Goal: Task Accomplishment & Management: Manage account settings

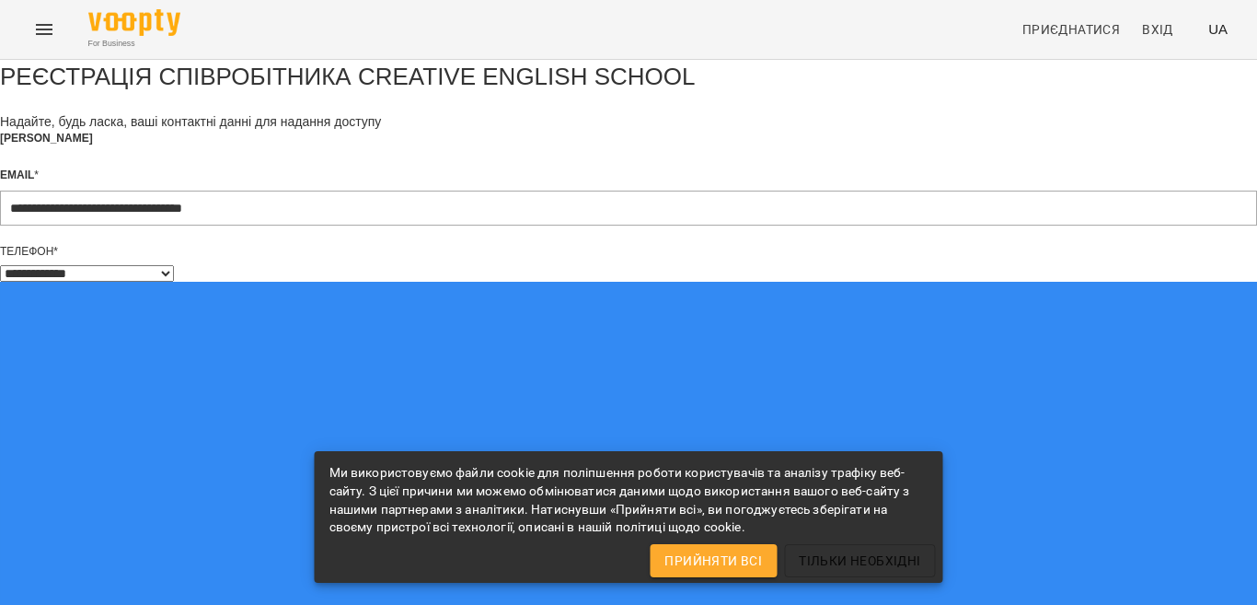
select select "**"
click at [753, 554] on span "Прийняти всі" at bounding box center [713, 560] width 98 height 22
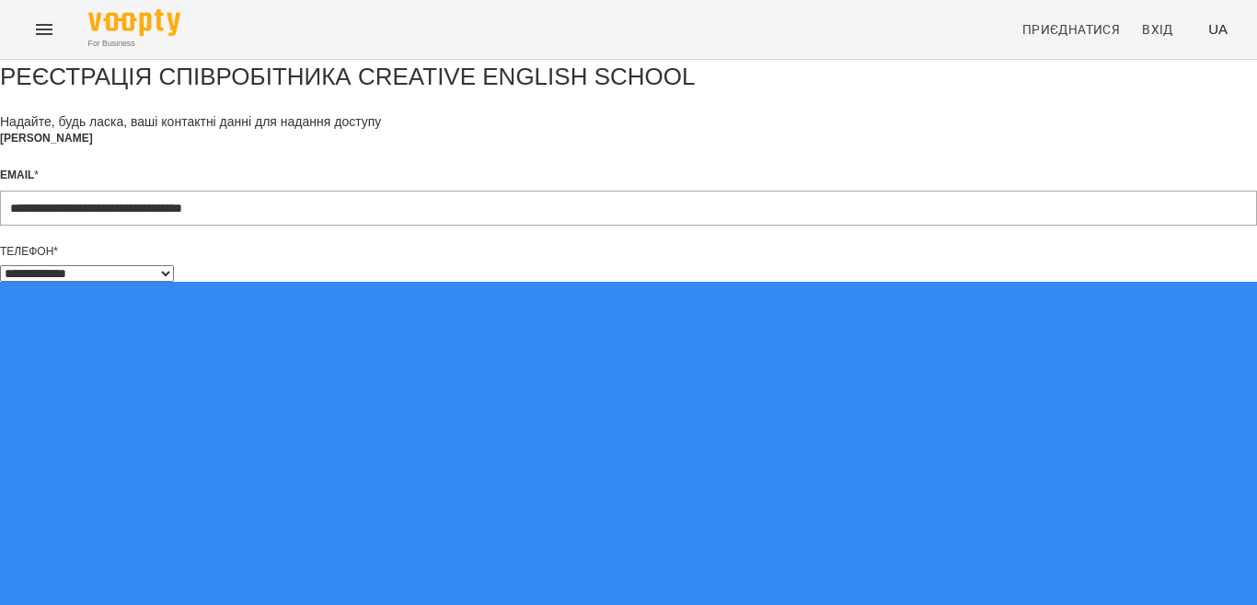
scroll to position [161, 0]
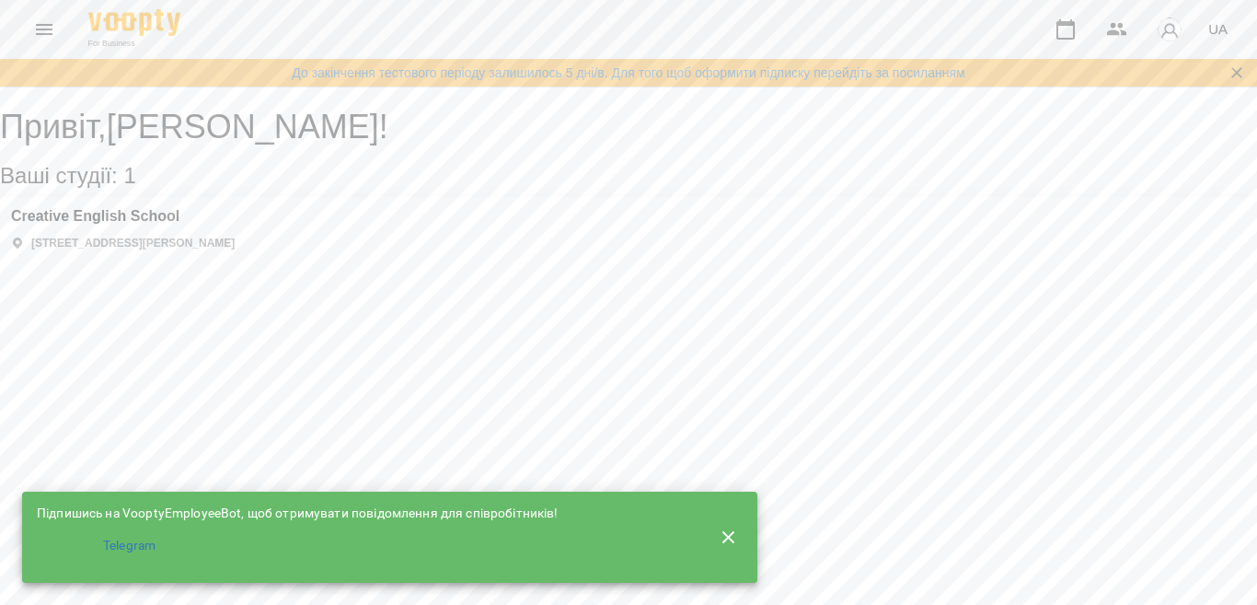
click at [52, 38] on icon "Menu" at bounding box center [44, 29] width 22 height 22
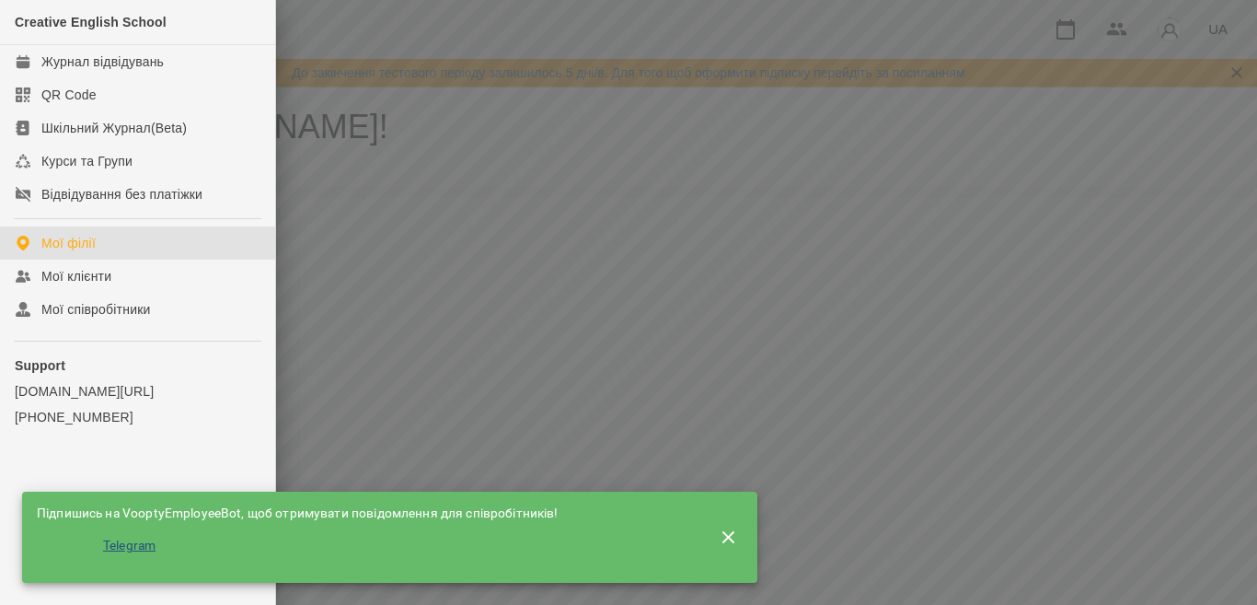
click at [141, 535] on li "Telegram" at bounding box center [364, 545] width 655 height 33
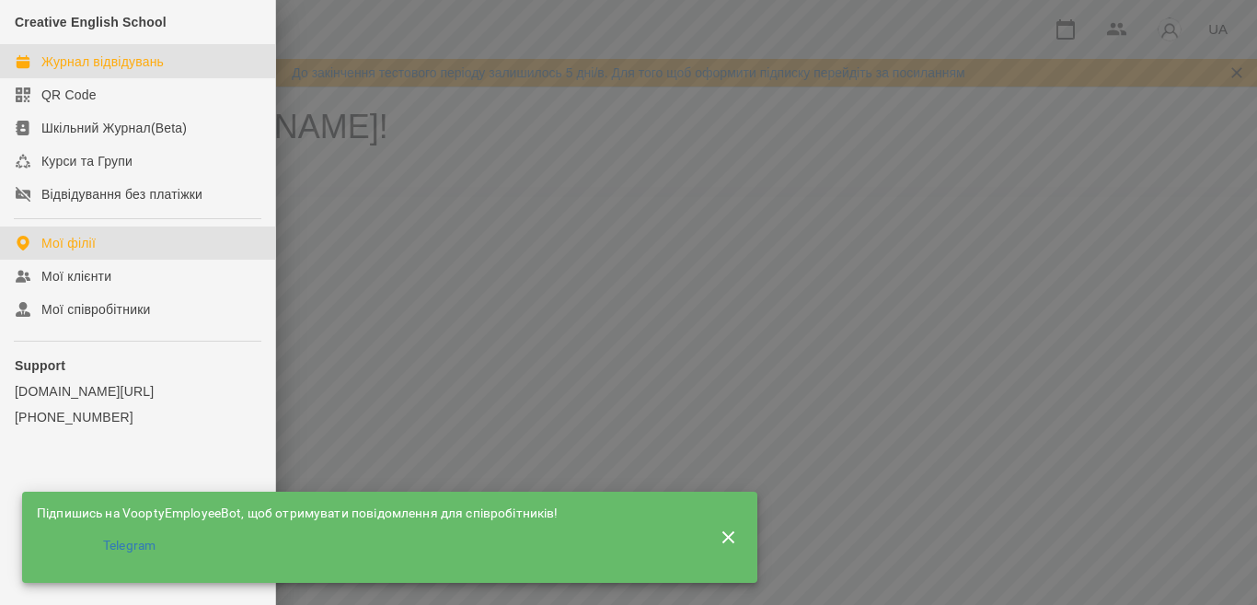
click at [134, 66] on div "Журнал відвідувань" at bounding box center [102, 61] width 122 height 18
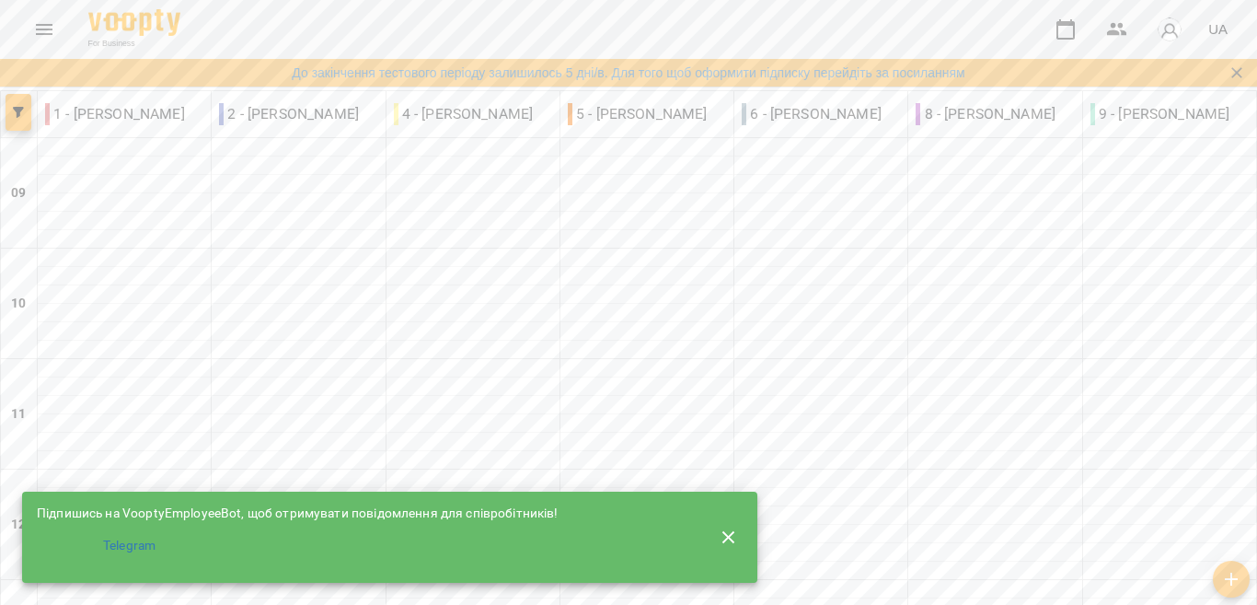
click at [22, 104] on button "button" at bounding box center [19, 112] width 26 height 37
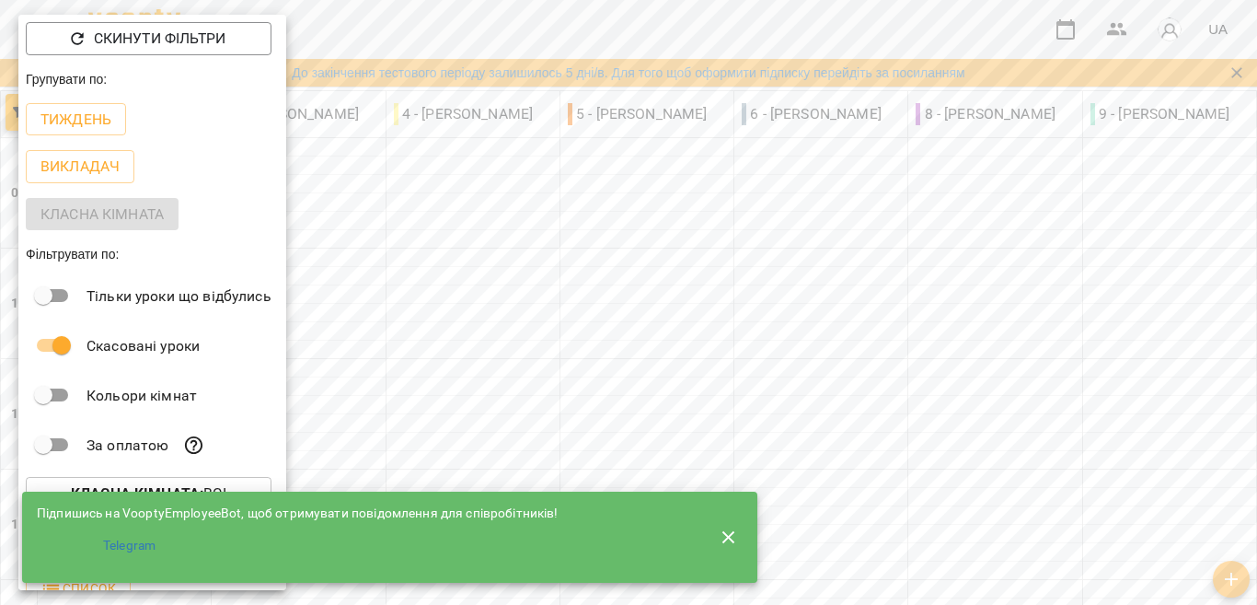
click at [746, 535] on button "button" at bounding box center [729, 537] width 44 height 44
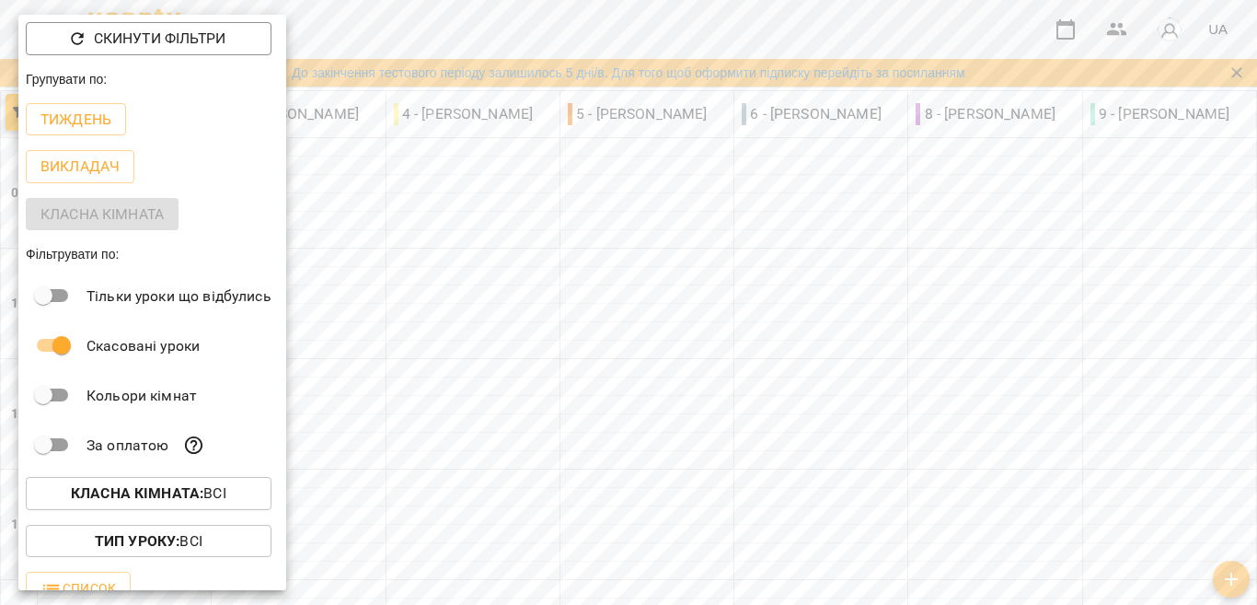
click at [1104, 115] on div at bounding box center [628, 302] width 1257 height 605
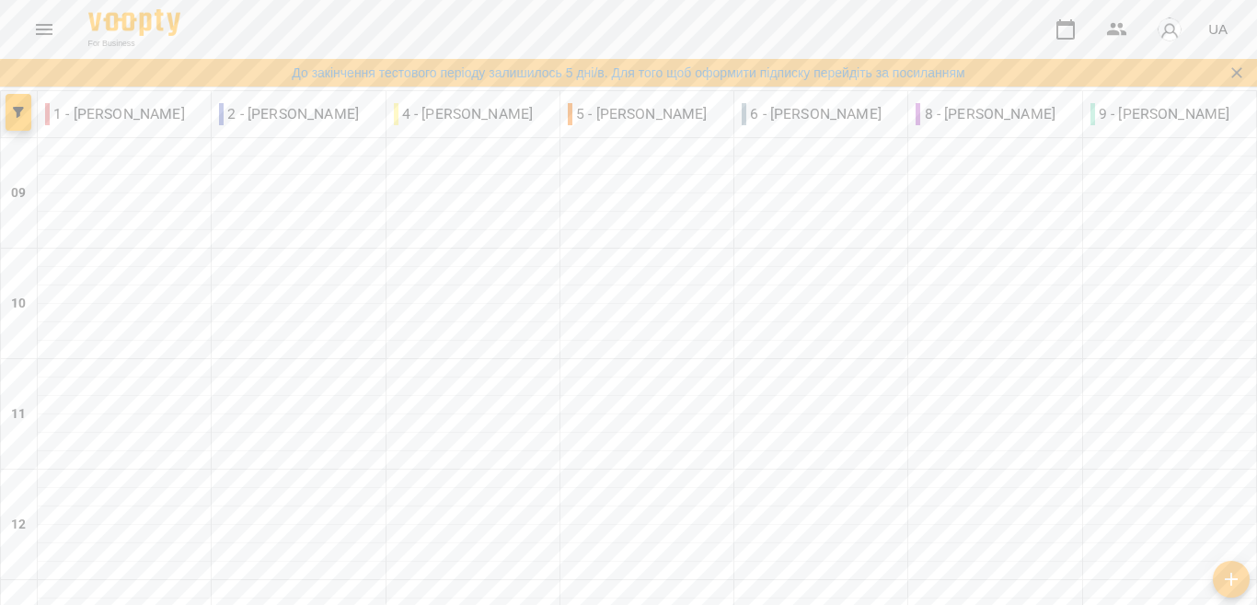
click at [1103, 149] on div "Скинути фільтри Групувати по: Тиждень Викладач Класна кімната Фільтрувати по: Т…" at bounding box center [628, 302] width 1257 height 605
click at [1132, 132] on div "9 - Вікторія Гринчук" at bounding box center [1170, 114] width 174 height 46
click at [1137, 119] on p "9 - Вікторія Гринчук" at bounding box center [1160, 114] width 140 height 22
click at [1134, 117] on p "9 - Вікторія Гринчук" at bounding box center [1160, 114] width 140 height 22
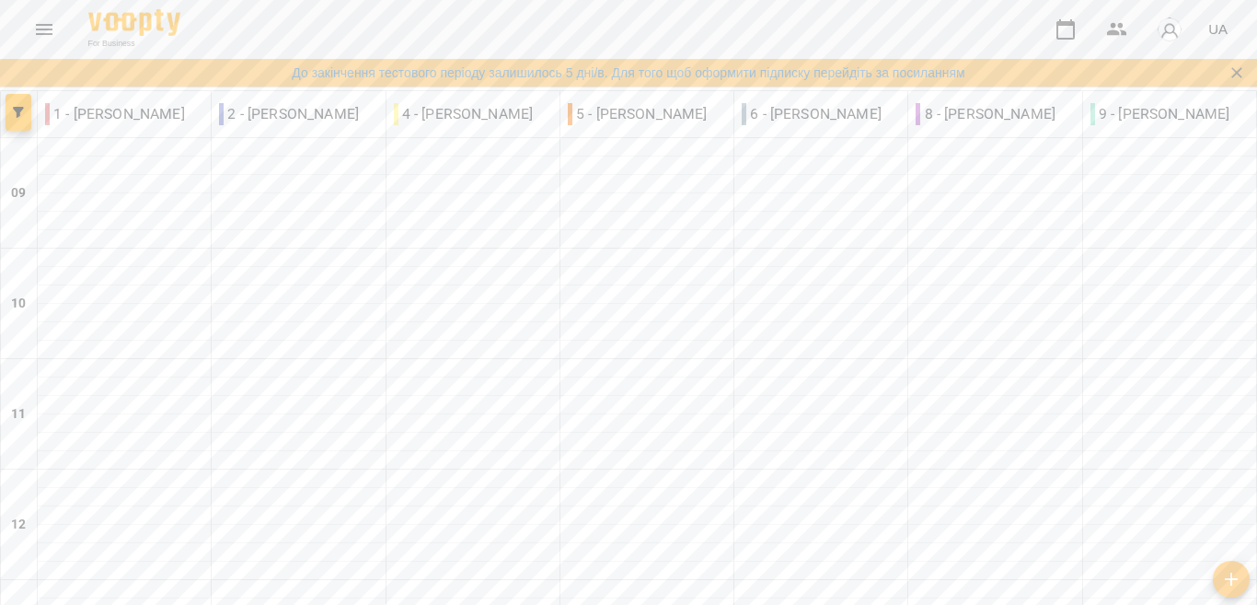
click at [1165, 122] on p "9 - Вікторія Гринчук" at bounding box center [1160, 114] width 140 height 22
click at [62, 19] on button "Menu" at bounding box center [44, 29] width 44 height 44
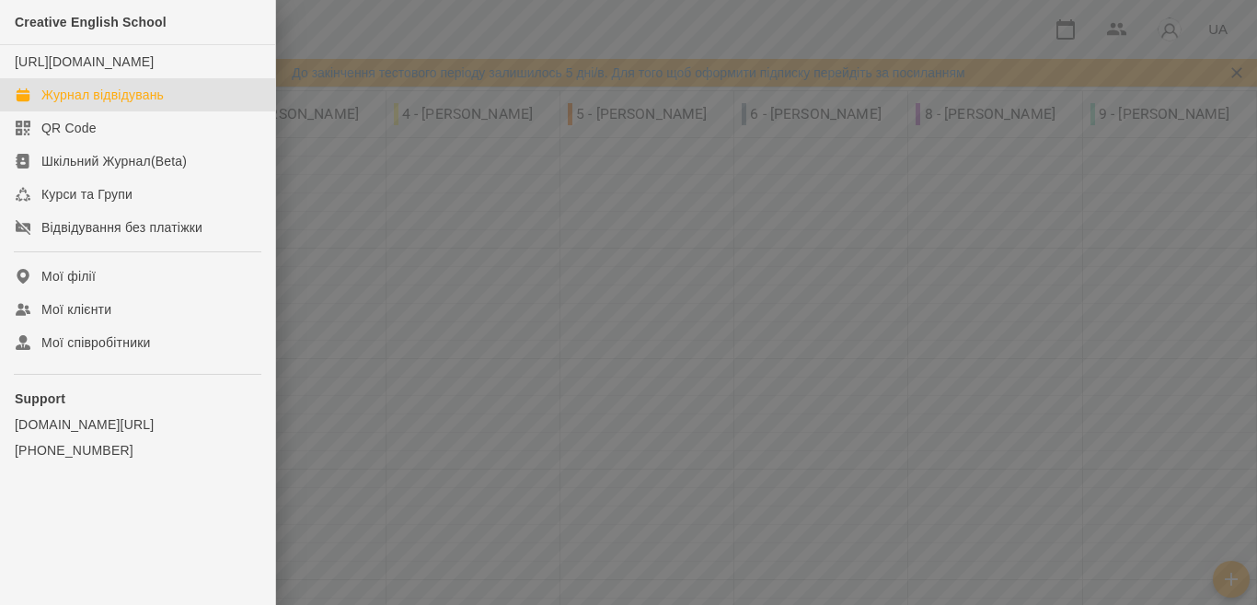
click at [116, 104] on div "Журнал відвідувань" at bounding box center [102, 95] width 122 height 18
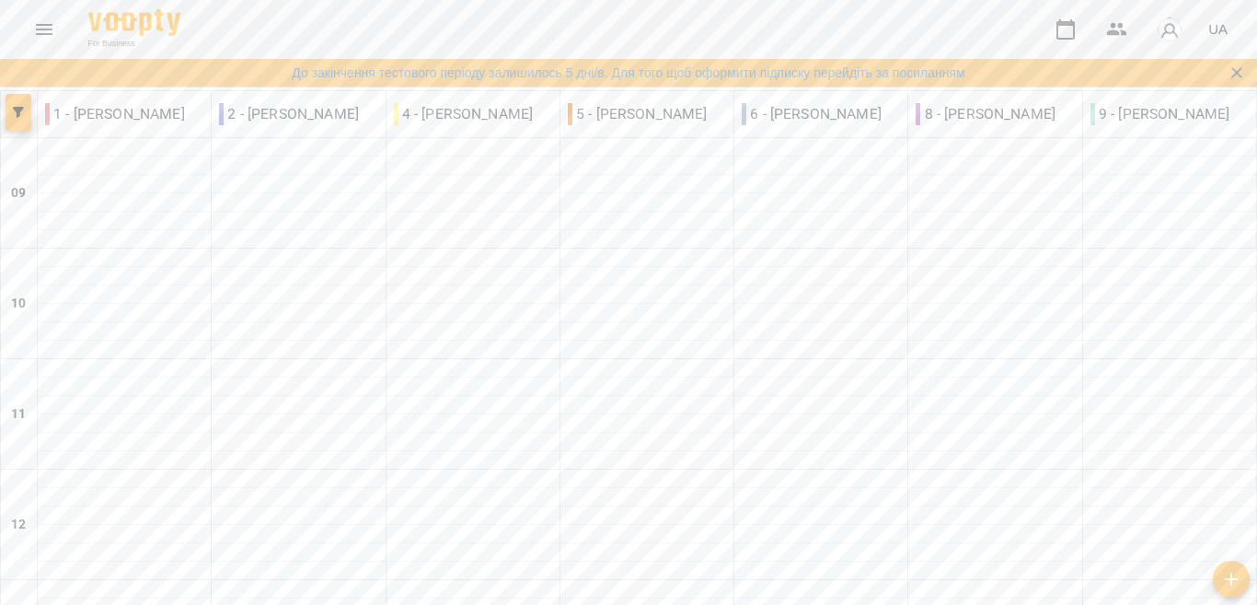
click at [17, 114] on icon "button" at bounding box center [18, 112] width 11 height 11
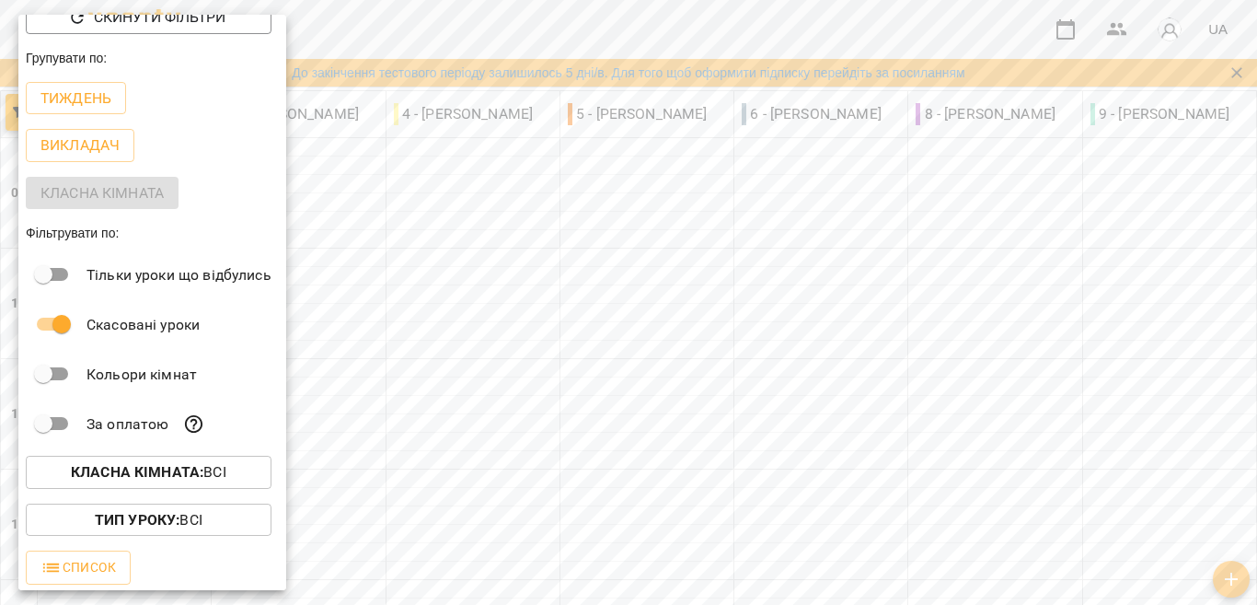
scroll to position [28, 0]
click at [90, 138] on p "Викладач" at bounding box center [79, 143] width 79 height 22
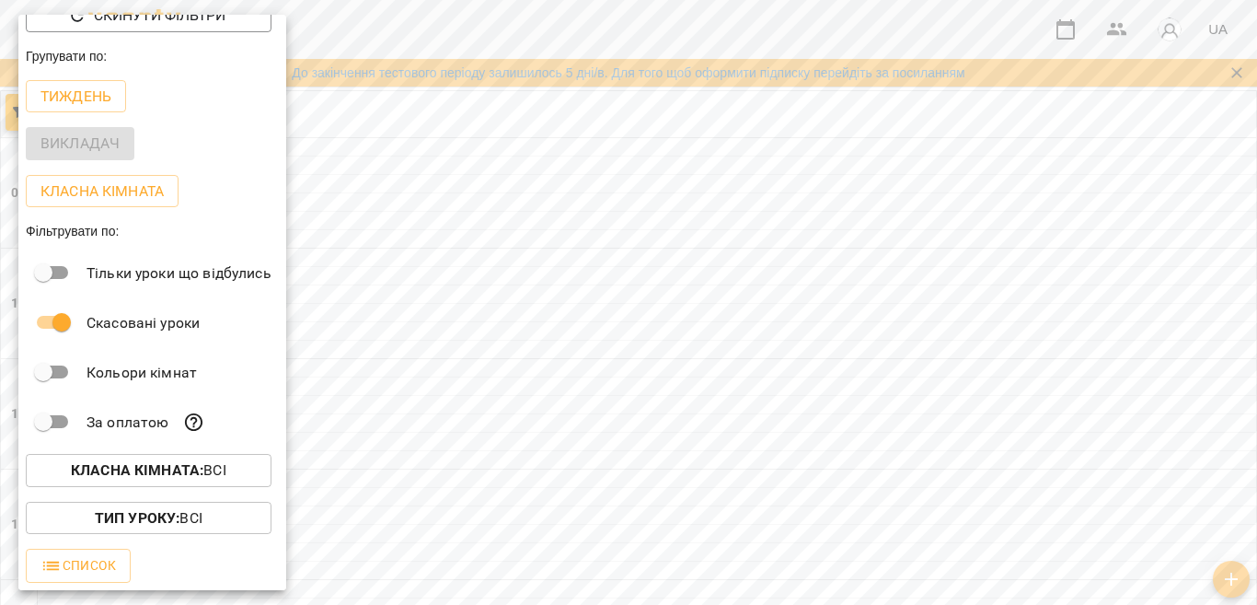
click at [411, 570] on div at bounding box center [628, 302] width 1257 height 605
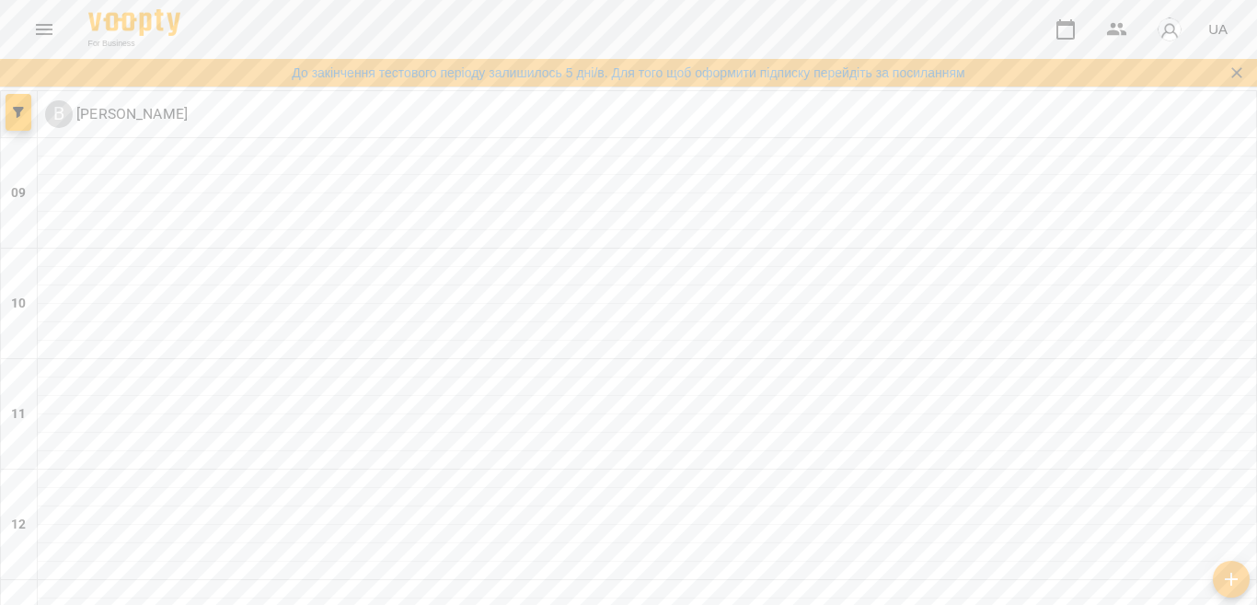
scroll to position [644, 0]
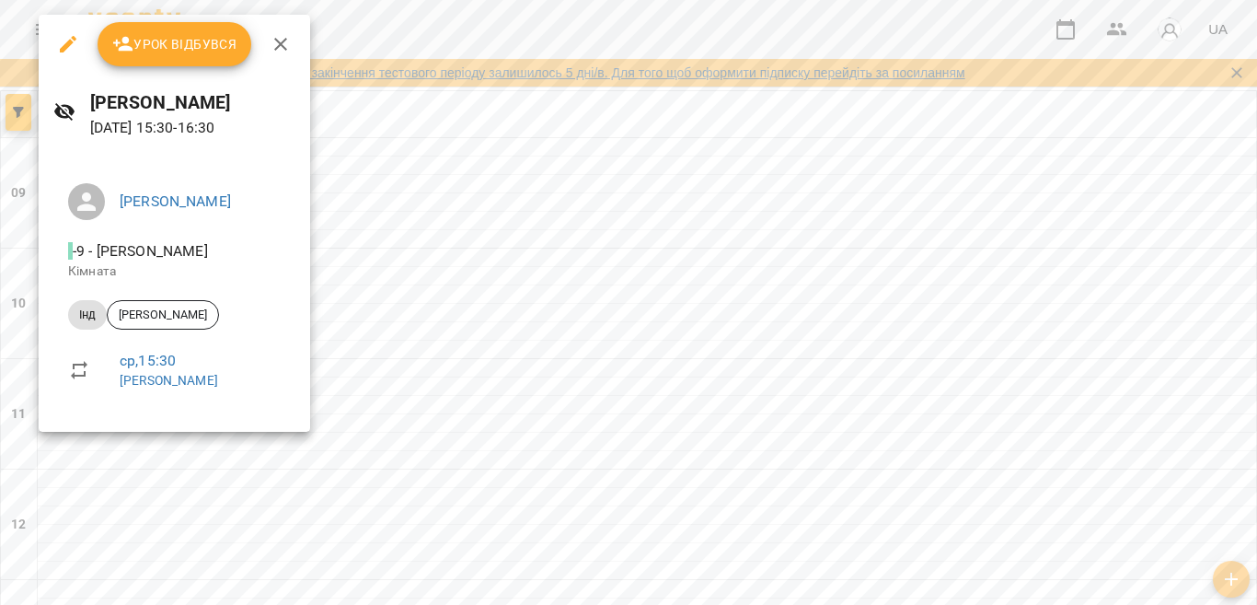
drag, startPoint x: 289, startPoint y: 48, endPoint x: 300, endPoint y: 75, distance: 28.9
click at [289, 47] on icon "button" at bounding box center [281, 44] width 22 height 22
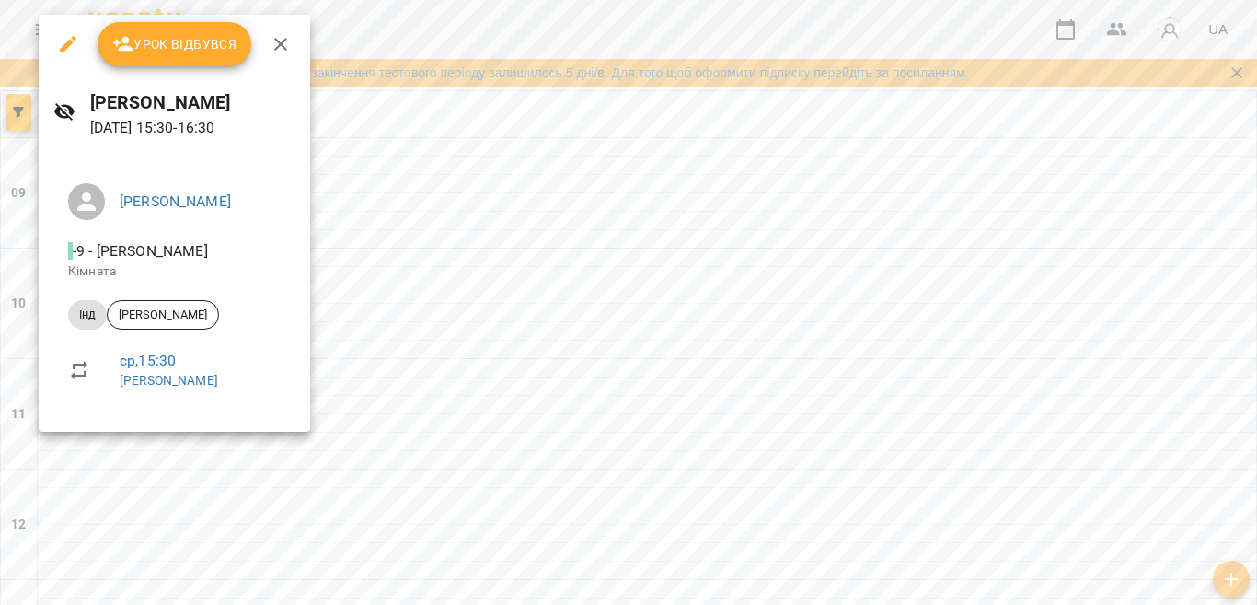
click at [167, 53] on span "Урок відбувся" at bounding box center [174, 44] width 125 height 22
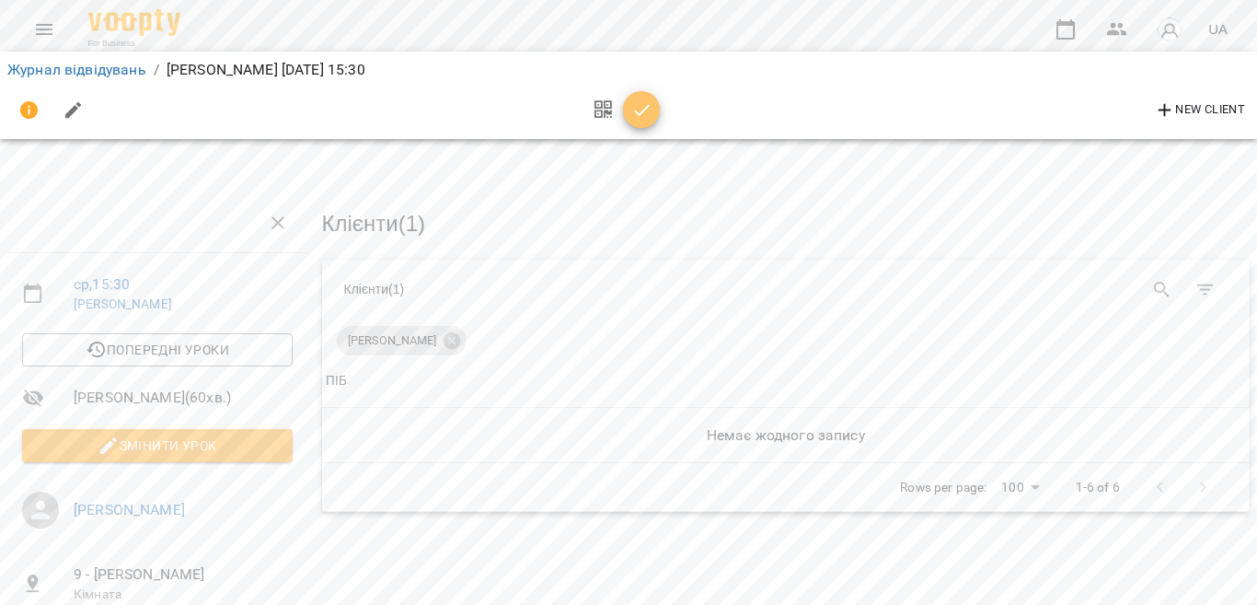
click at [652, 109] on span "button" at bounding box center [641, 110] width 37 height 22
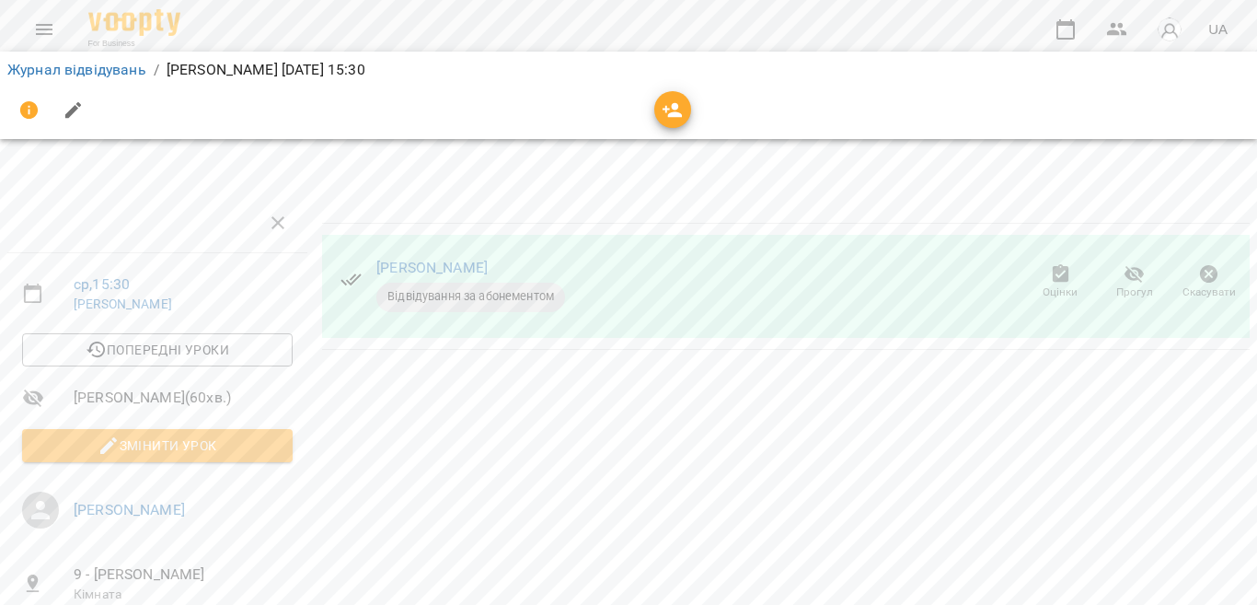
click at [1123, 268] on icon "button" at bounding box center [1134, 274] width 22 height 22
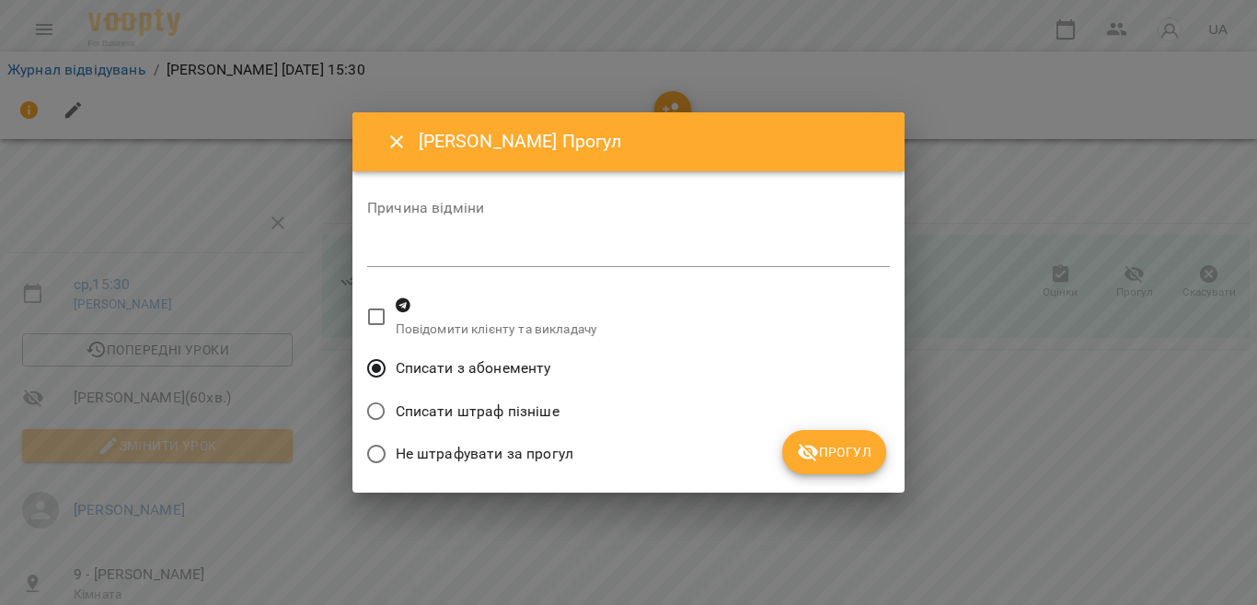
click at [404, 136] on icon "Close" at bounding box center [397, 142] width 22 height 22
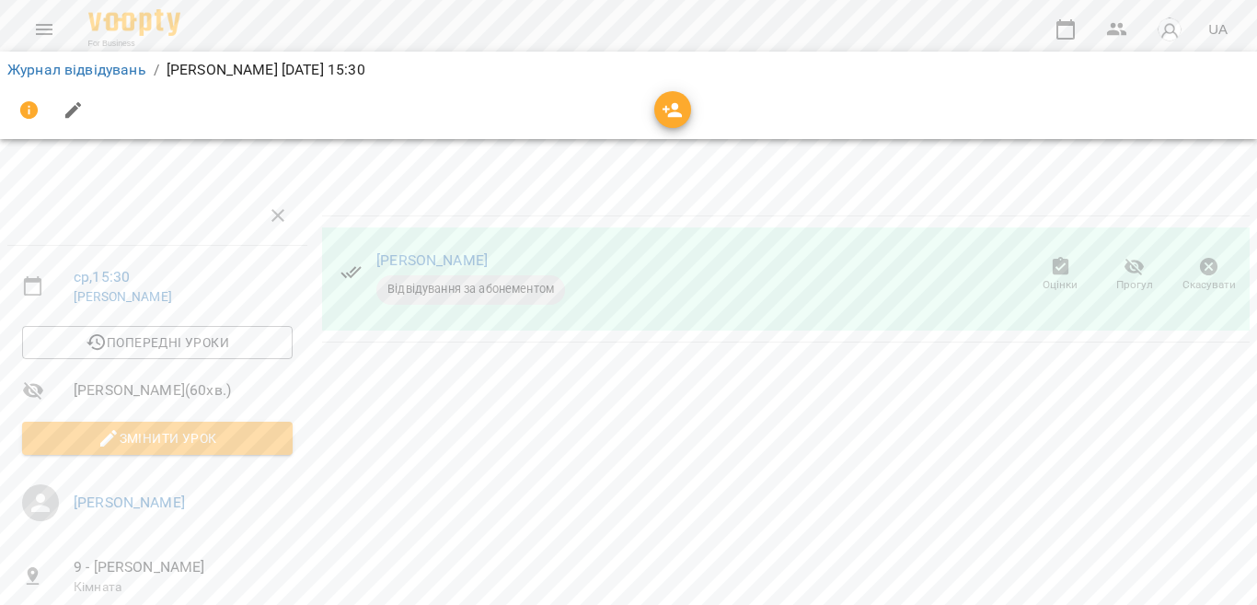
scroll to position [247, 0]
click at [45, 43] on button "Menu" at bounding box center [44, 29] width 44 height 44
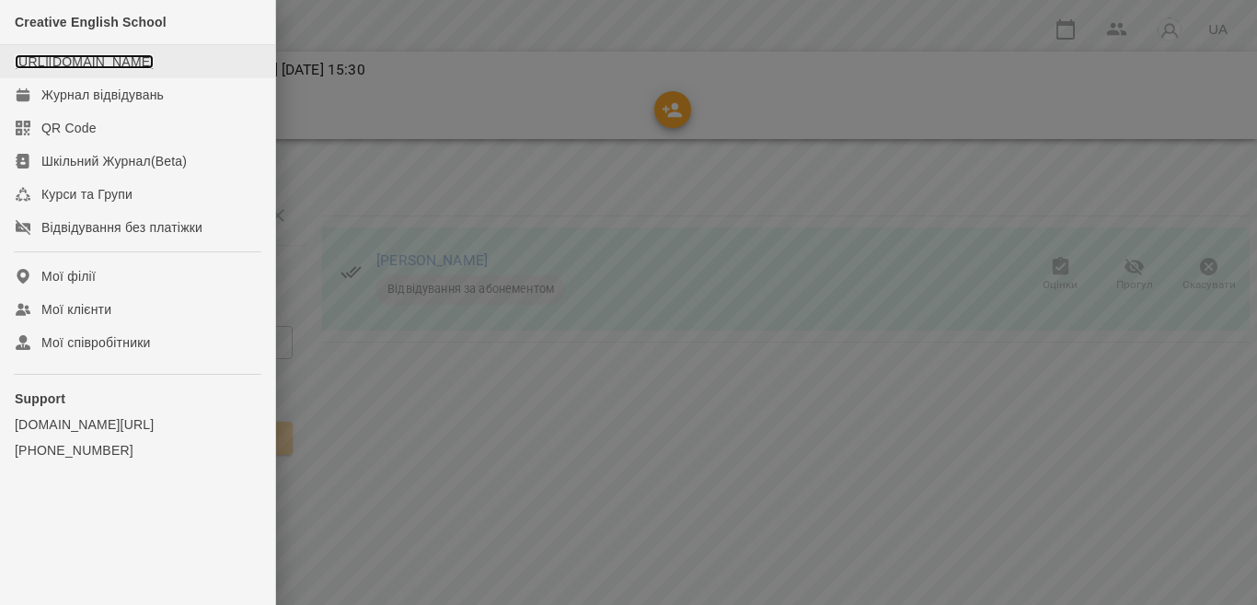
click at [154, 59] on link "https://www.voopty.com.ua/studio/creativeenglish" at bounding box center [84, 61] width 139 height 15
